Goal: Task Accomplishment & Management: Use online tool/utility

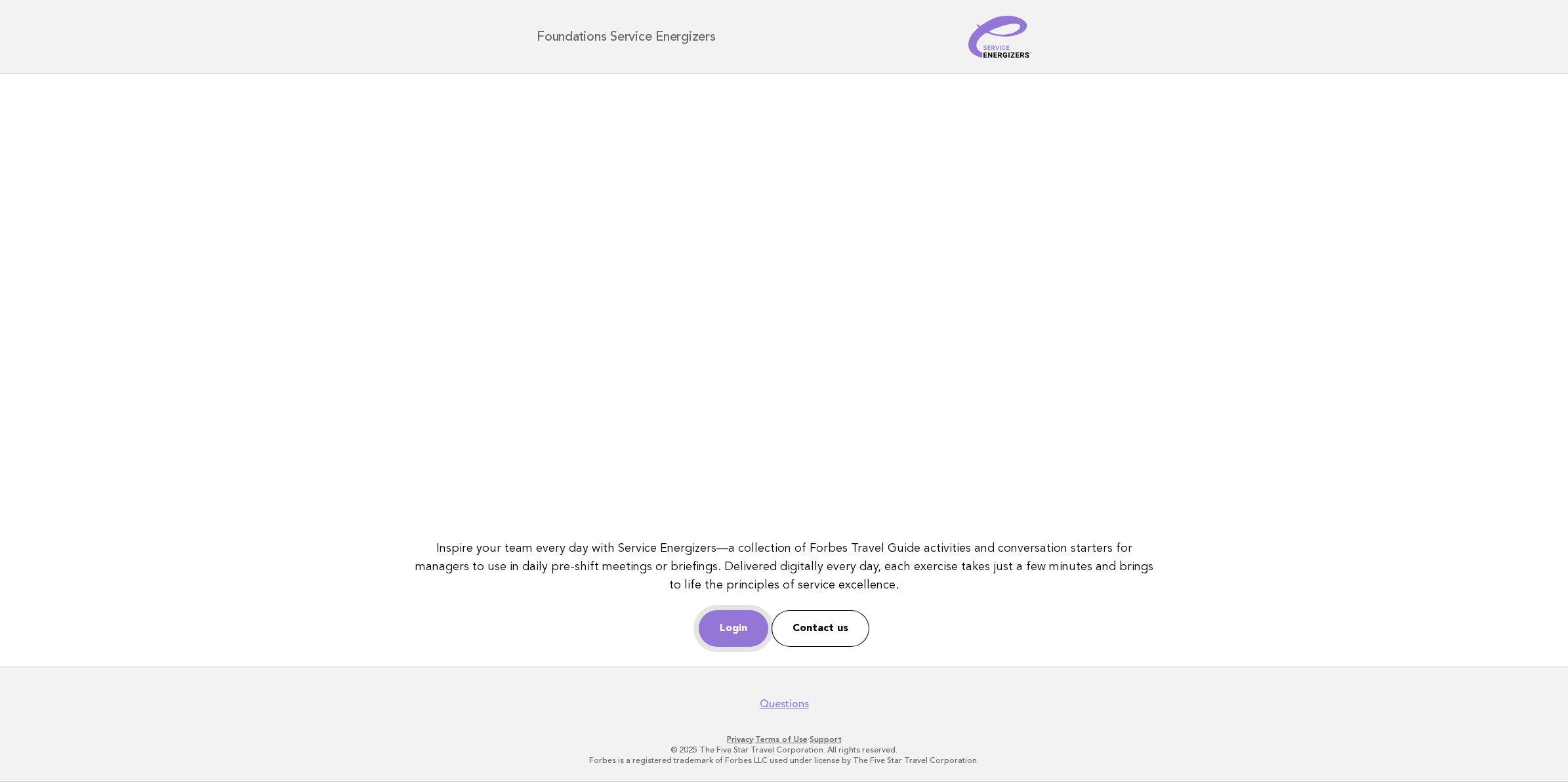
click at [719, 618] on link "Login" at bounding box center [734, 628] width 70 height 37
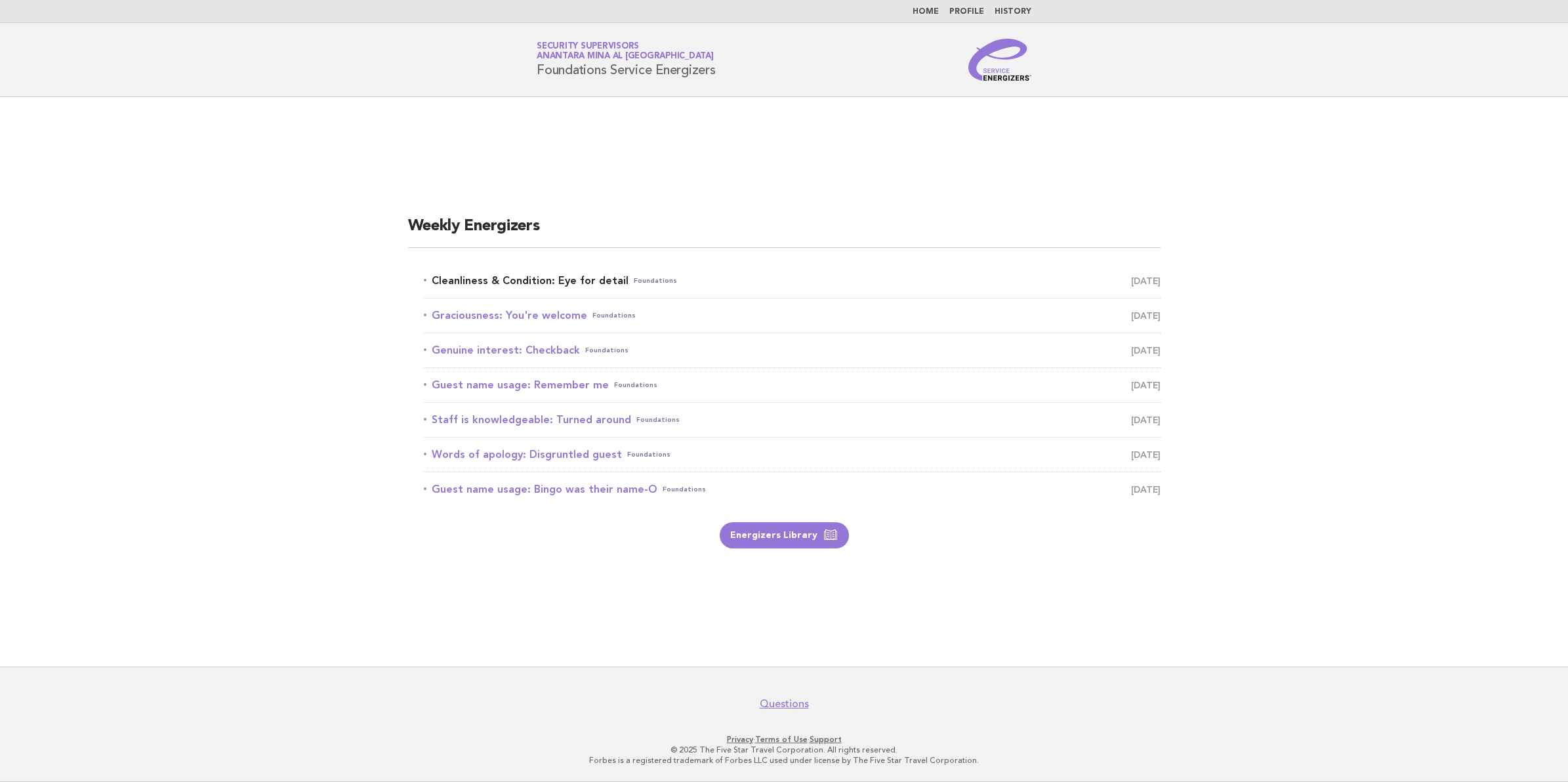
click at [519, 274] on link "Cleanliness & Condition: Eye for detail Foundations October 6" at bounding box center [792, 280] width 737 height 18
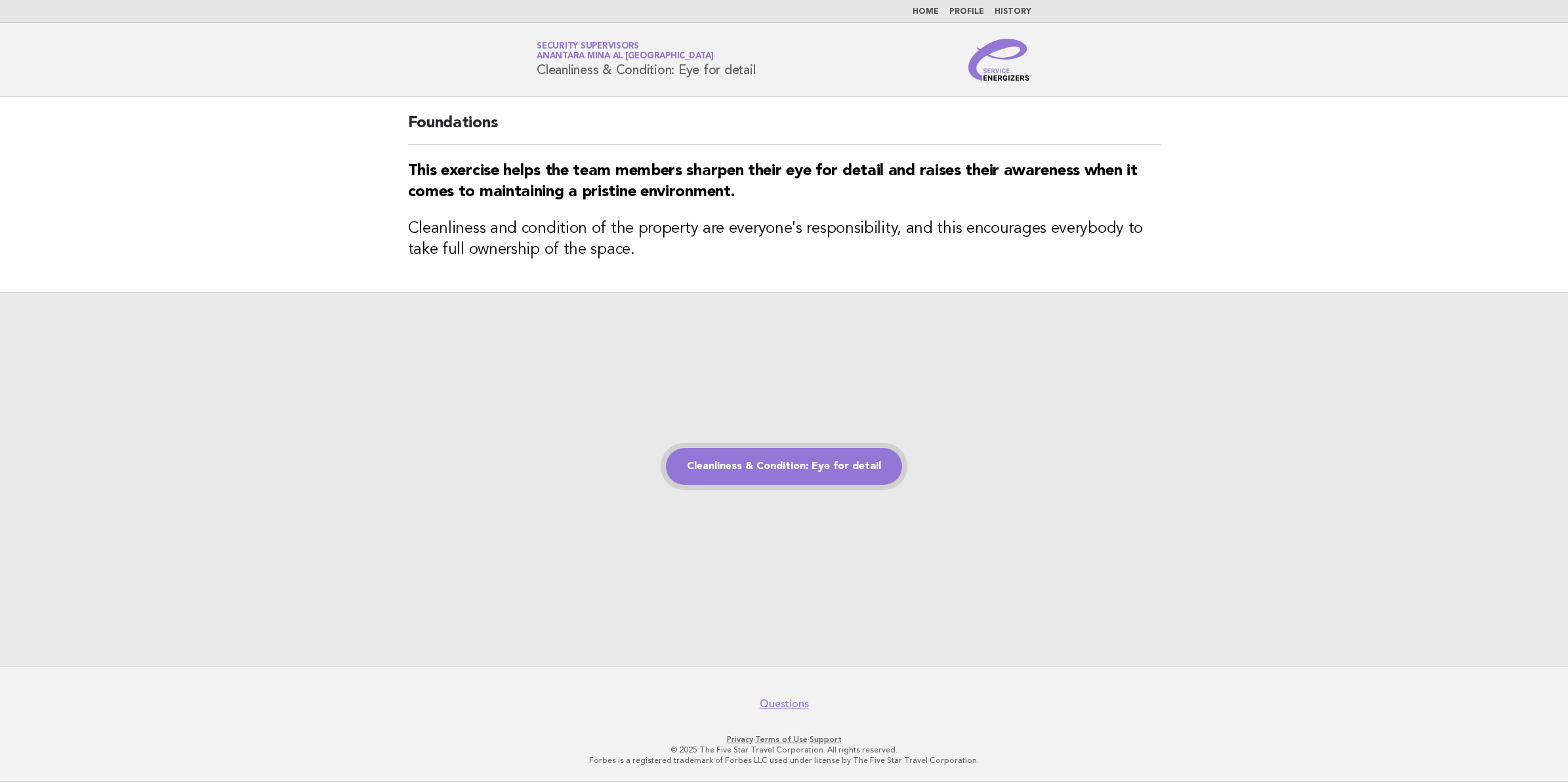
click at [786, 479] on link "Cleanliness & Condition: Eye for detail" at bounding box center [784, 466] width 236 height 37
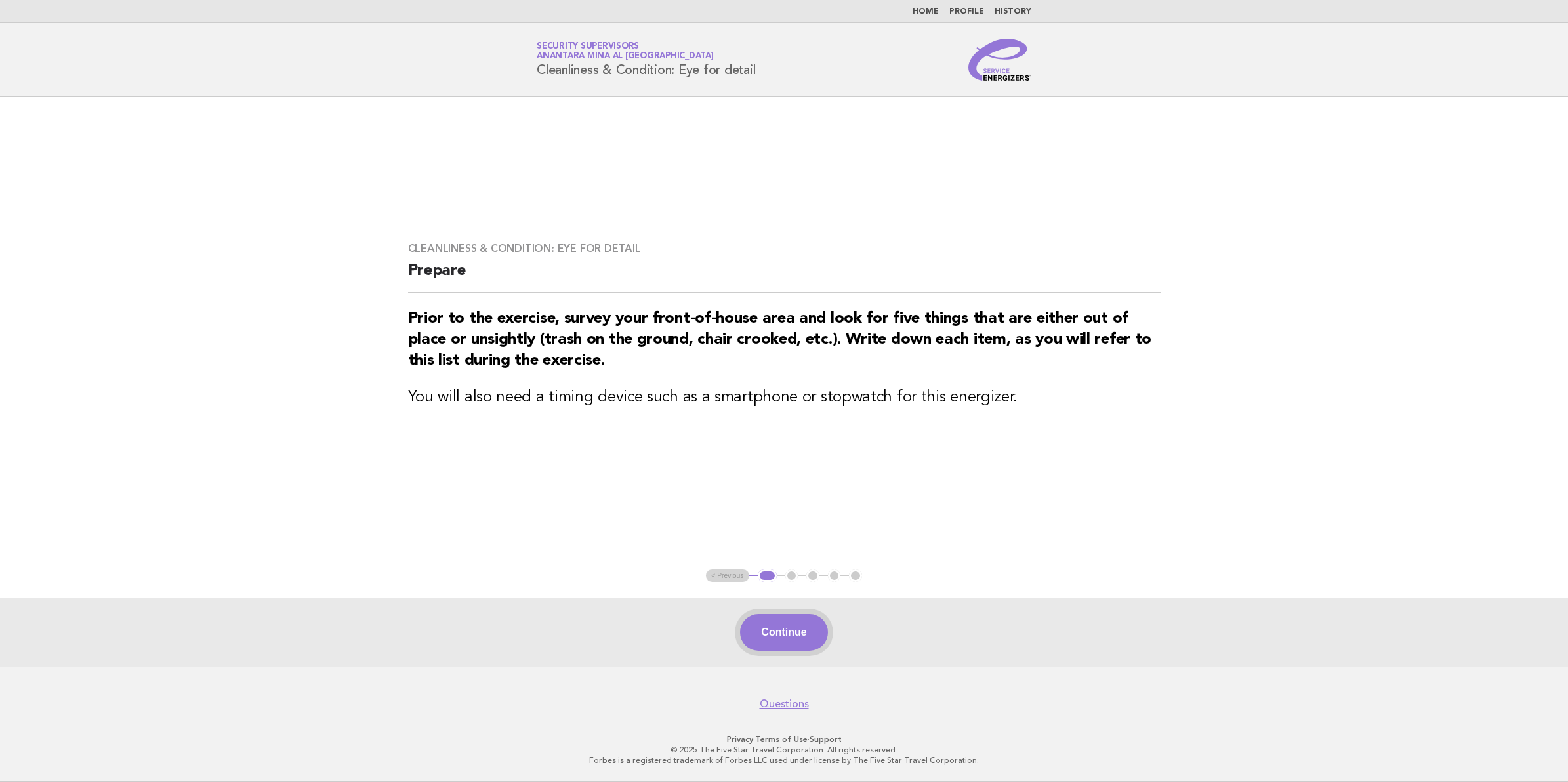
click at [759, 620] on button "Continue" at bounding box center [784, 632] width 87 height 37
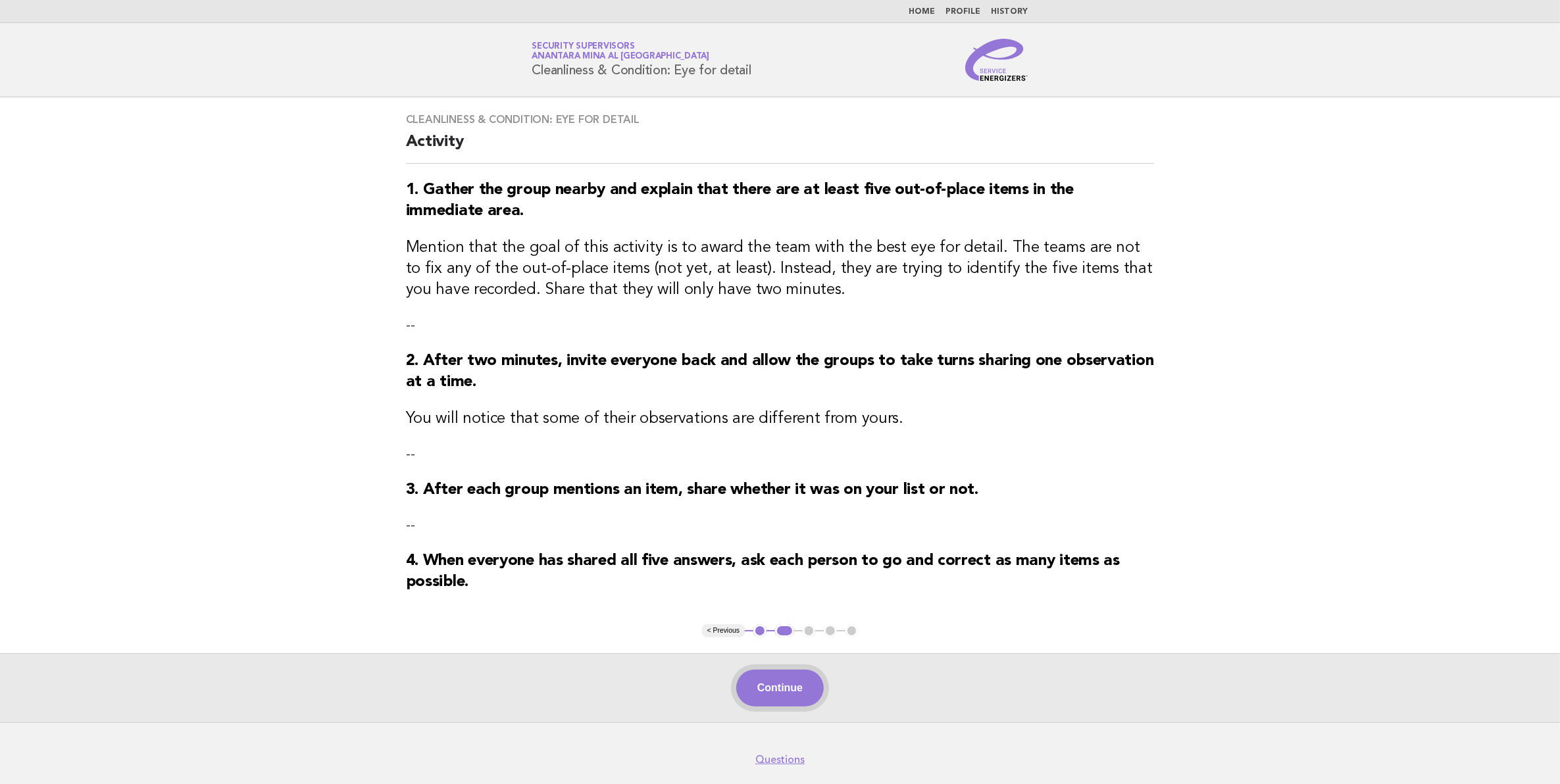
click at [783, 689] on button "Continue" at bounding box center [780, 688] width 88 height 37
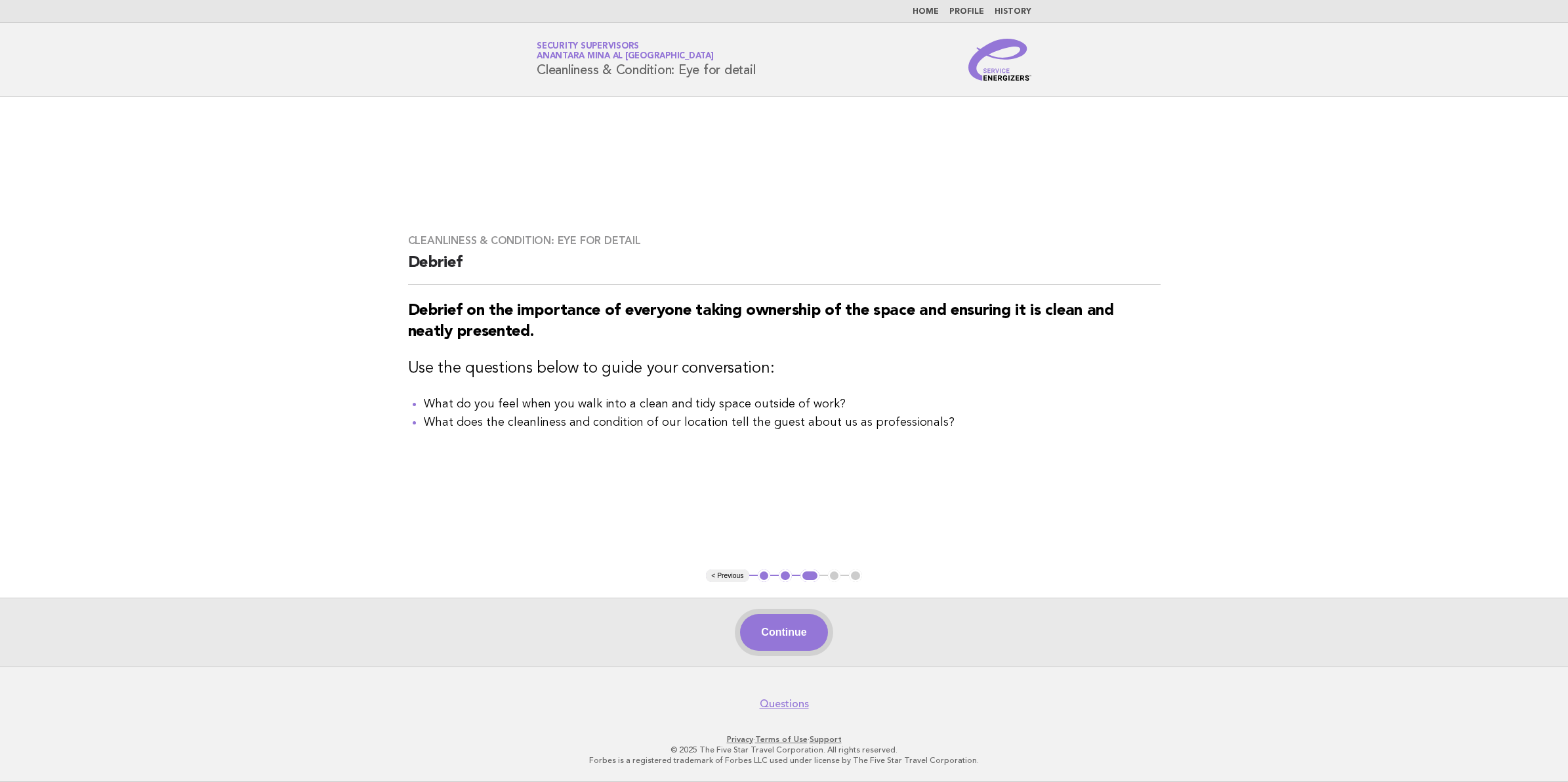
click at [780, 634] on button "Continue" at bounding box center [784, 632] width 87 height 37
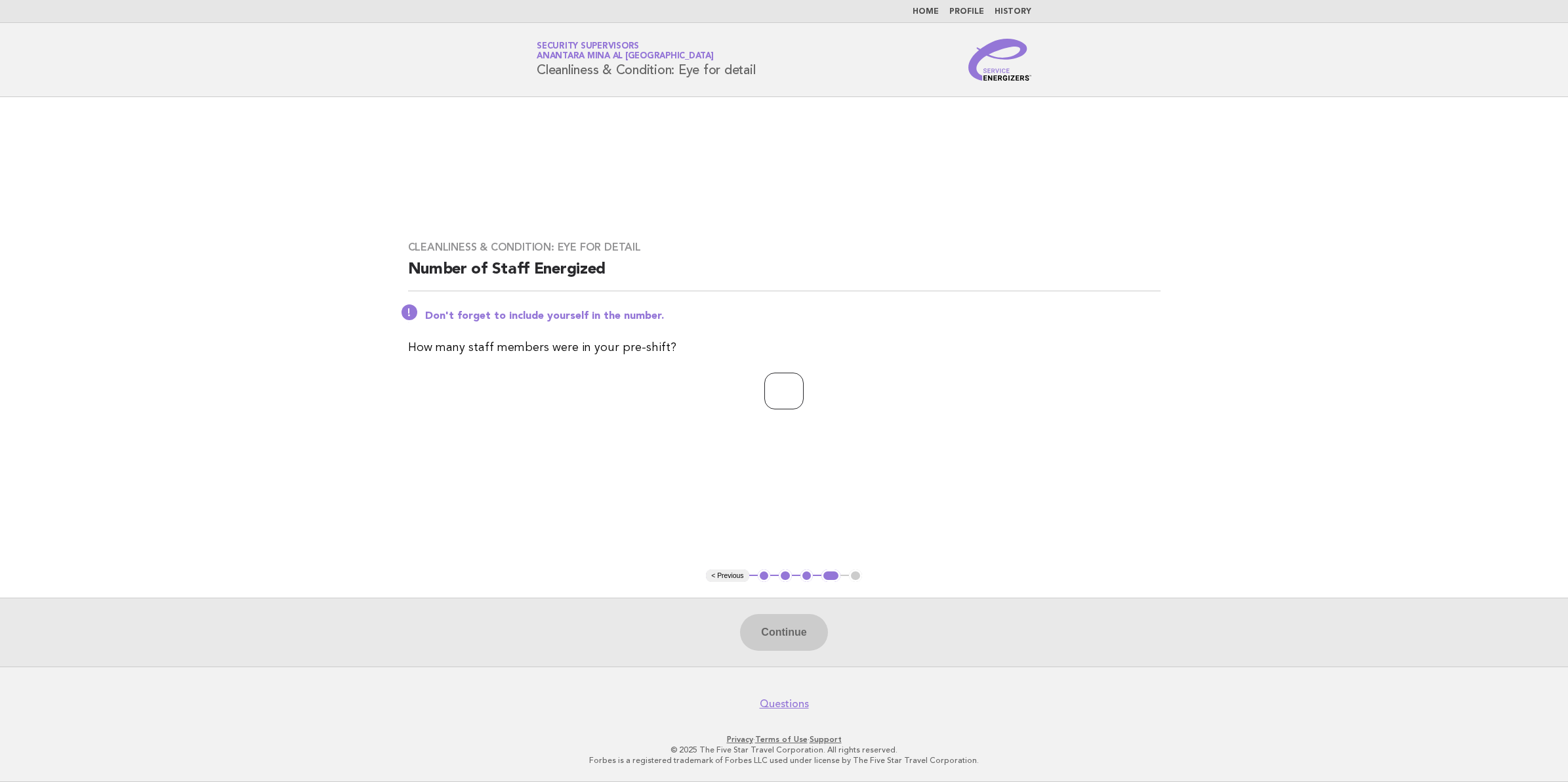
click at [776, 404] on input "number" at bounding box center [784, 391] width 39 height 37
type input "**"
click at [813, 619] on button "Continue" at bounding box center [784, 632] width 87 height 37
